Goal: Task Accomplishment & Management: Manage account settings

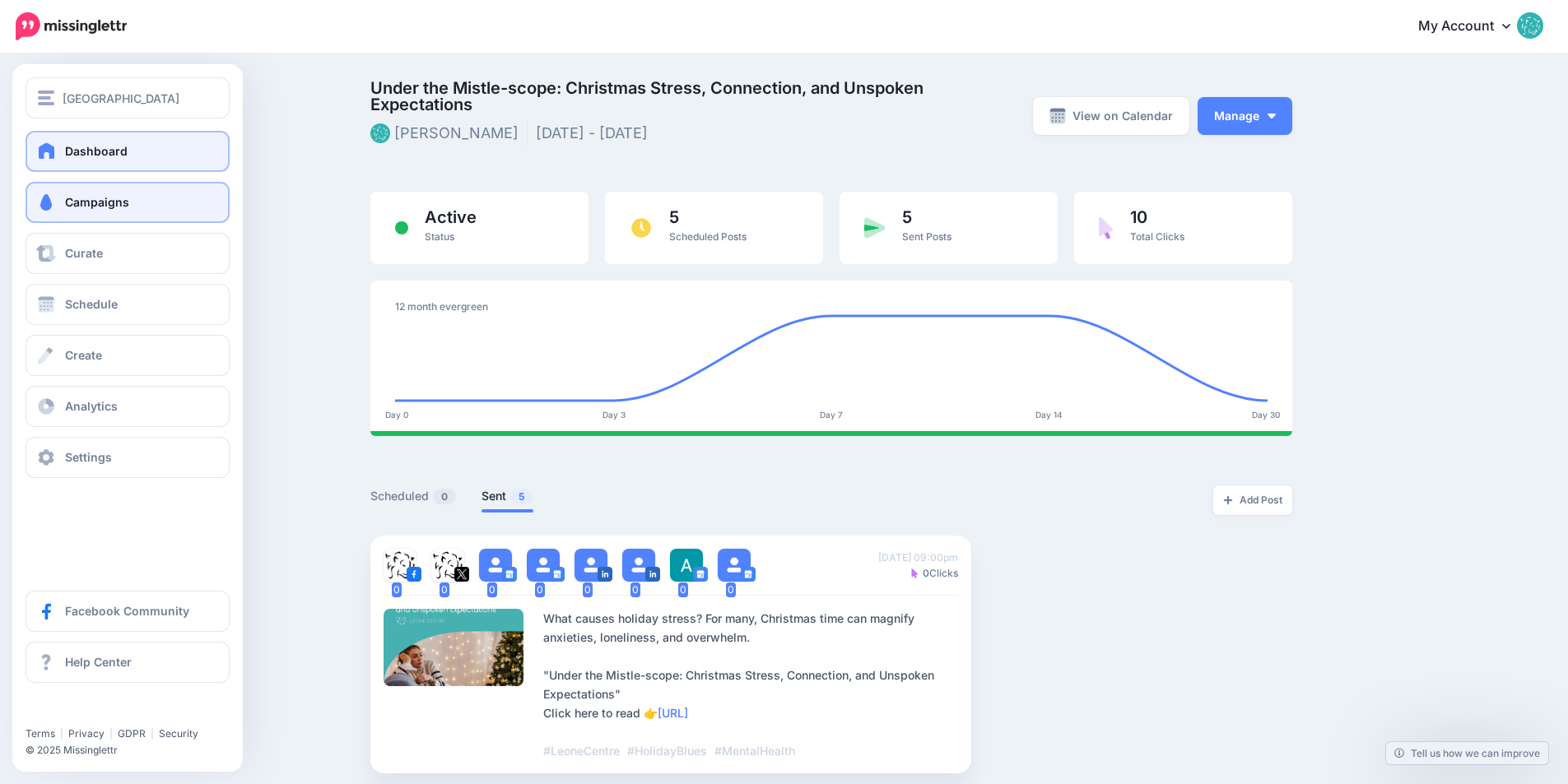
click at [88, 151] on span "Dashboard" at bounding box center [96, 151] width 63 height 14
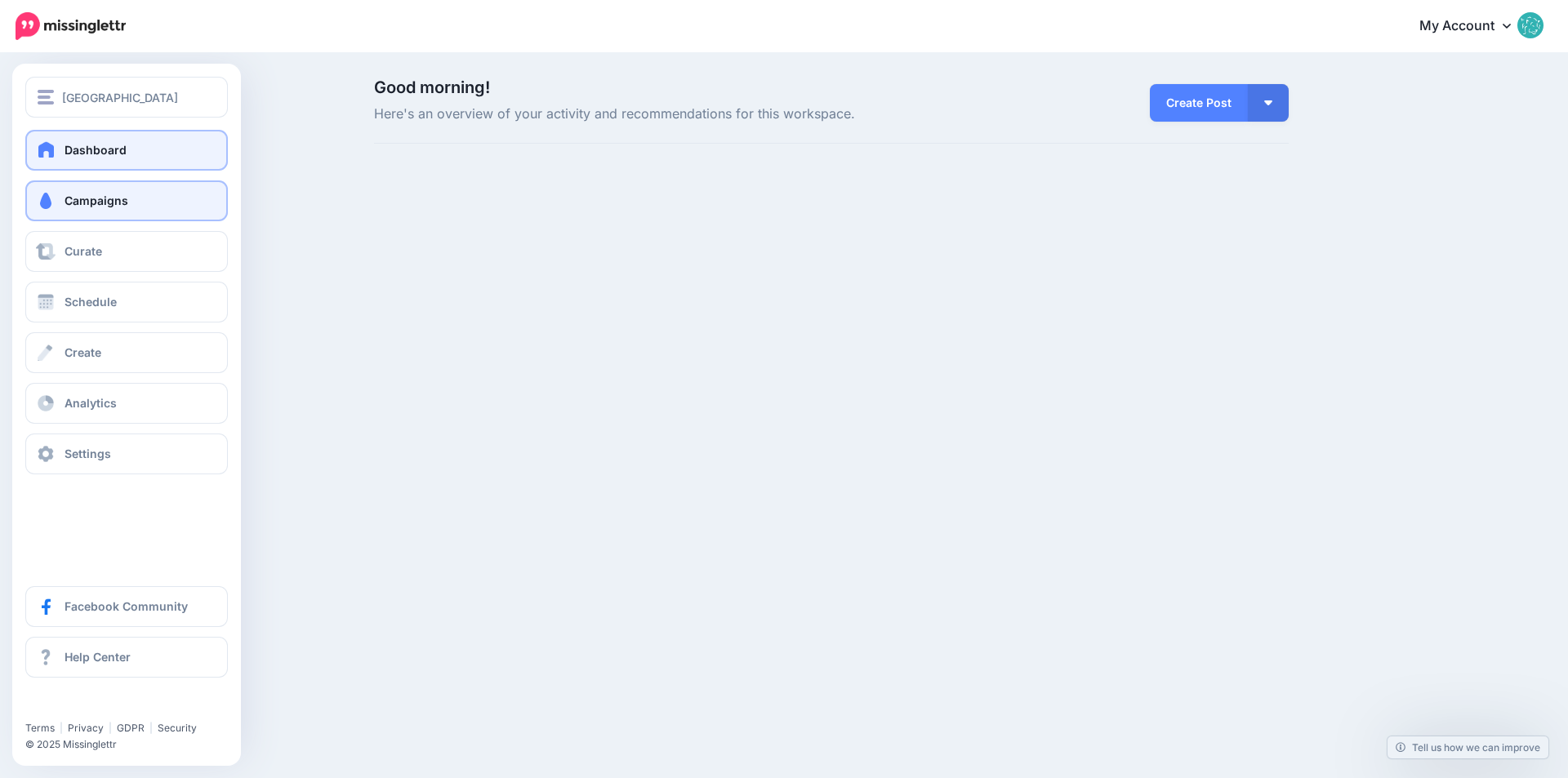
click at [91, 200] on span "Campaigns" at bounding box center [96, 200] width 64 height 14
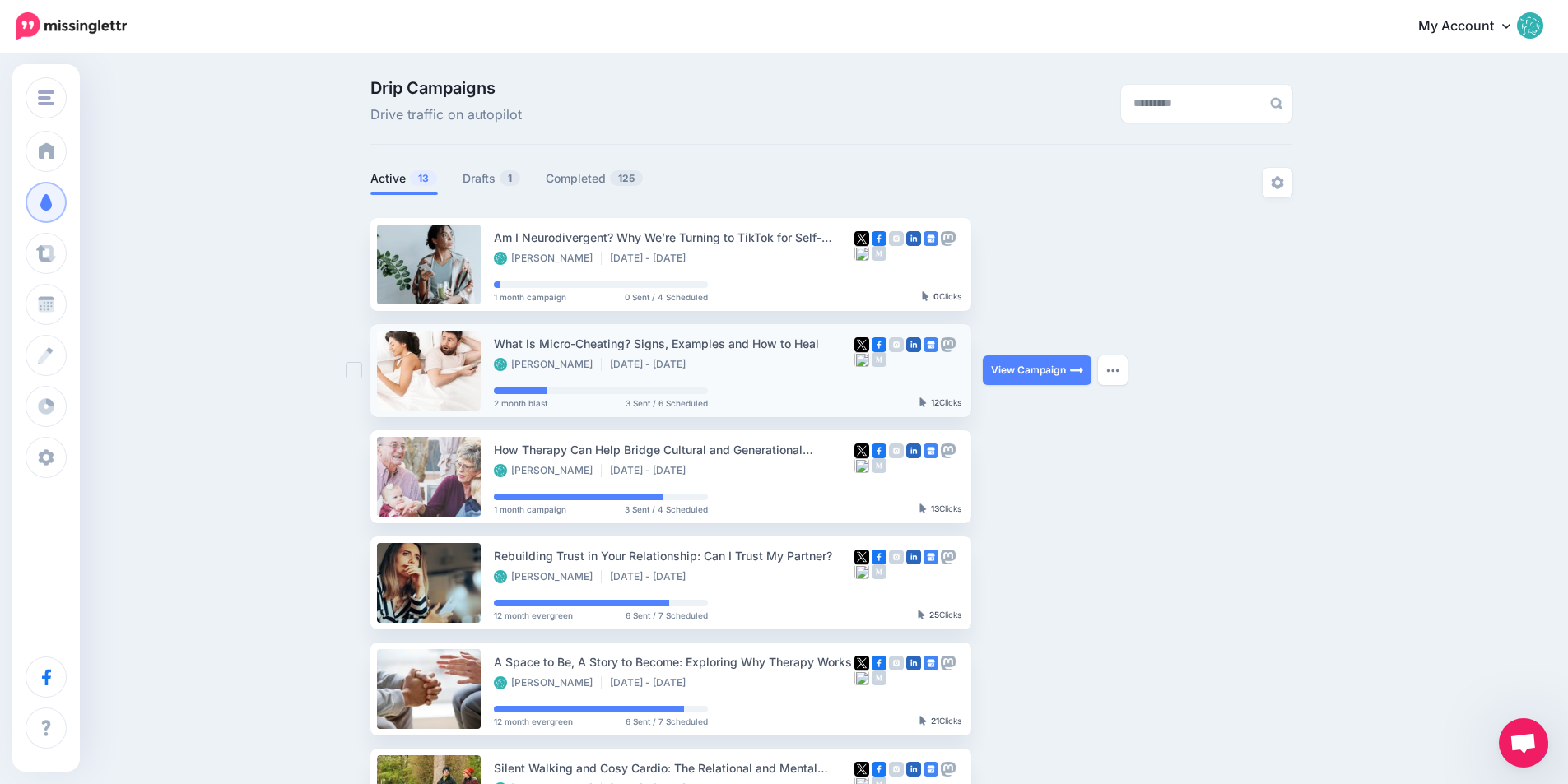
drag, startPoint x: 829, startPoint y: 342, endPoint x: 505, endPoint y: 347, distance: 324.0
click at [505, 347] on div "What Is Micro-Cheating? Signs, Examples and How to Heal" at bounding box center [673, 343] width 361 height 19
copy div "What Is Micro-Cheating? Signs, Examples and How to Heal"
click at [700, 238] on div "Am I Neurodivergent? Why We’re Turning to TikTok for Self-Understanding" at bounding box center [673, 238] width 361 height 19
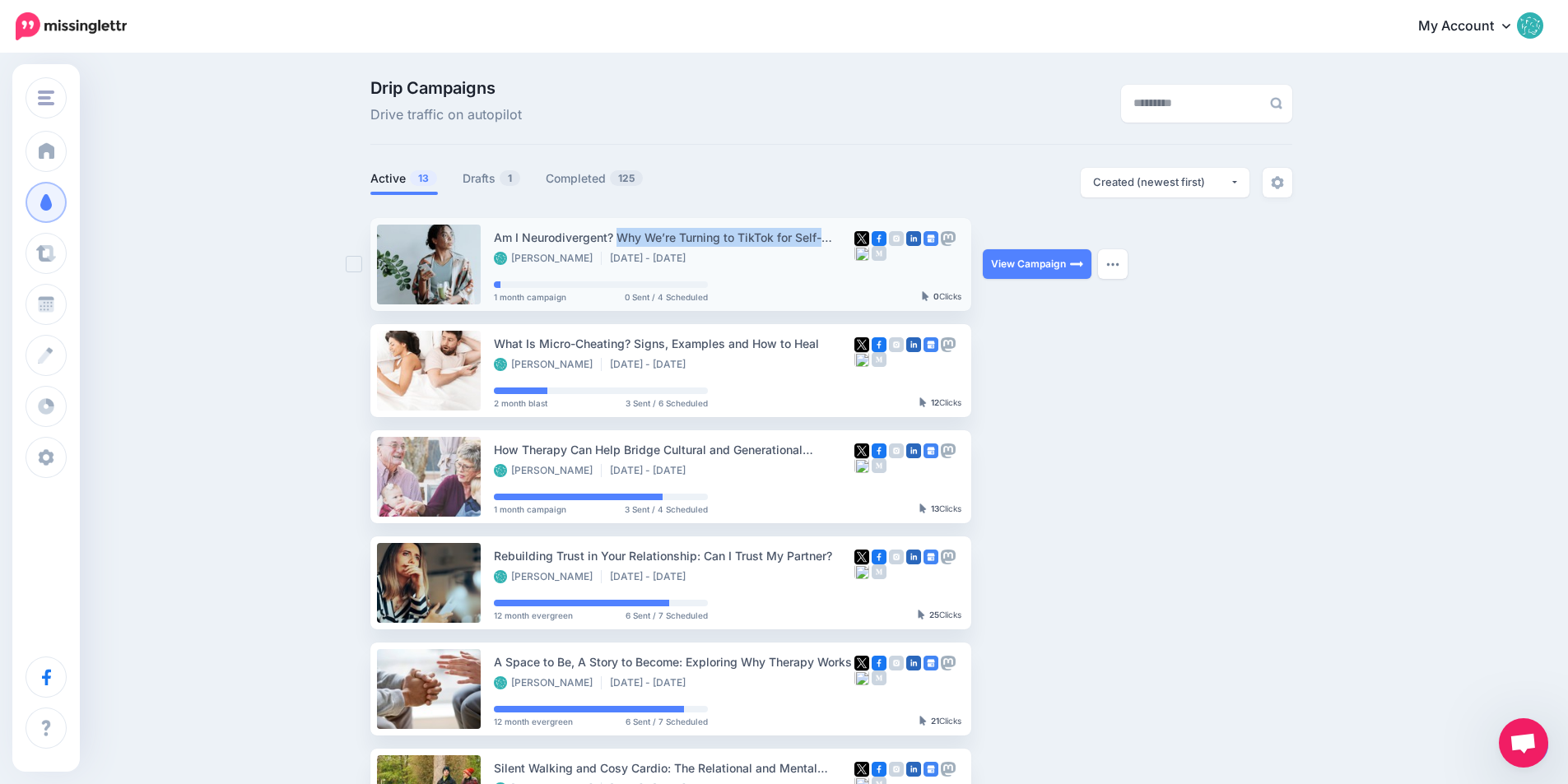
click at [700, 238] on div "Am I Neurodivergent? Why We’re Turning to TikTok for Self-Understanding" at bounding box center [673, 238] width 361 height 19
copy div "Am I Neurodivergent? Why We’re Turning to TikTok for Self-Understanding"
